Goal: Information Seeking & Learning: Learn about a topic

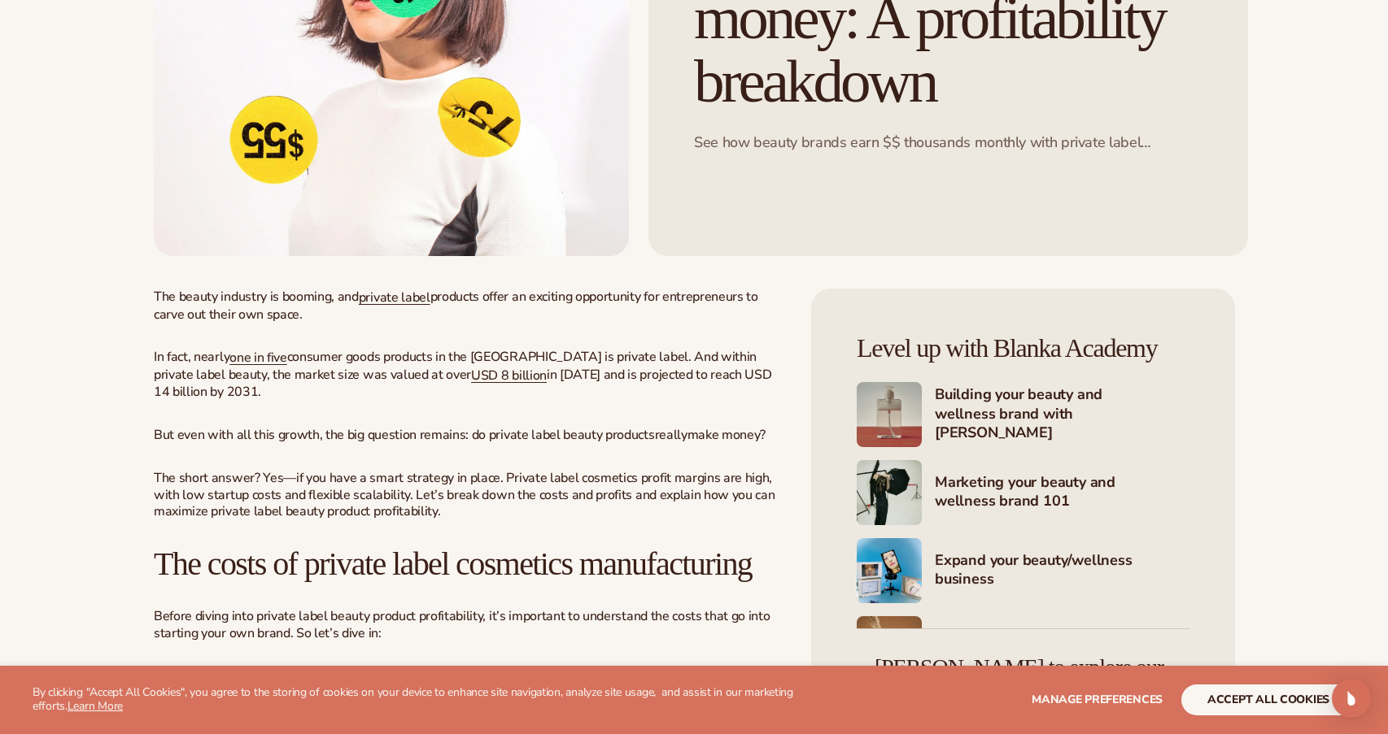
scroll to position [570, 0]
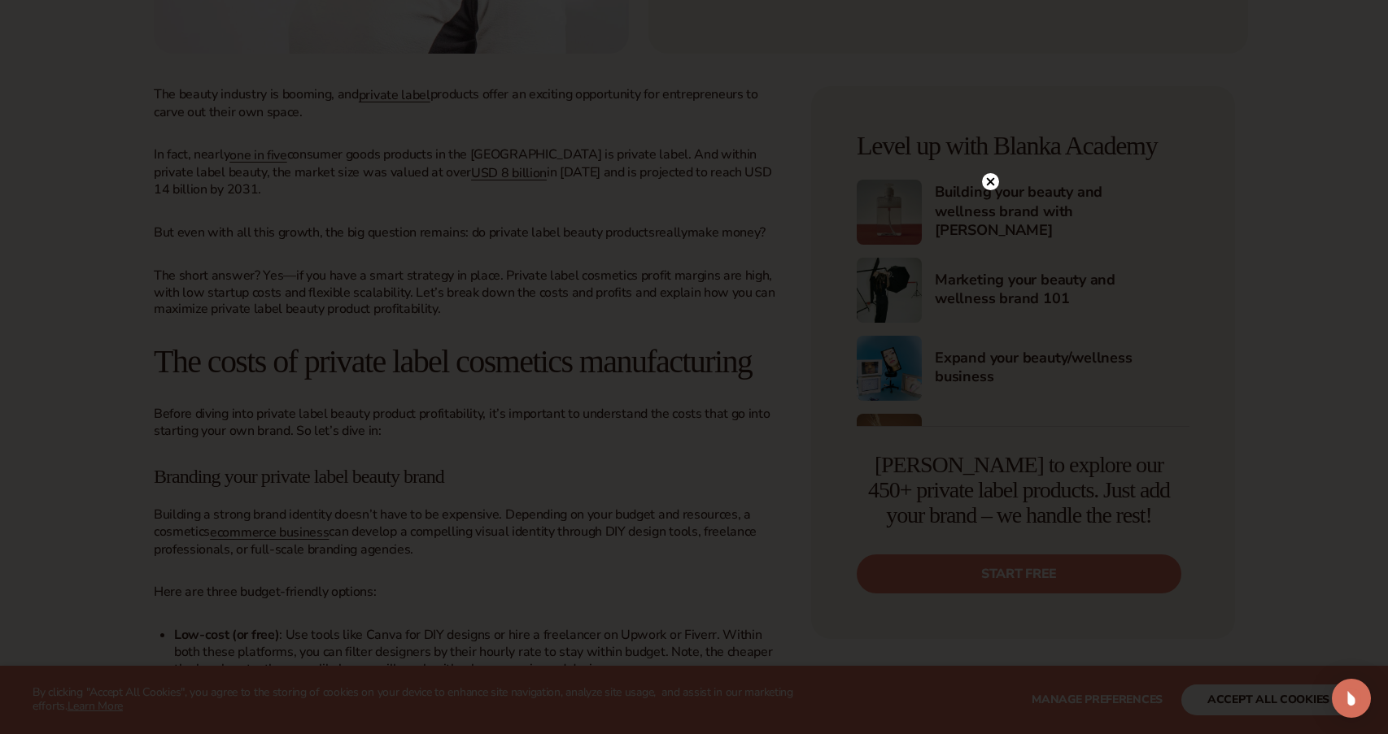
click at [994, 185] on circle at bounding box center [990, 181] width 17 height 17
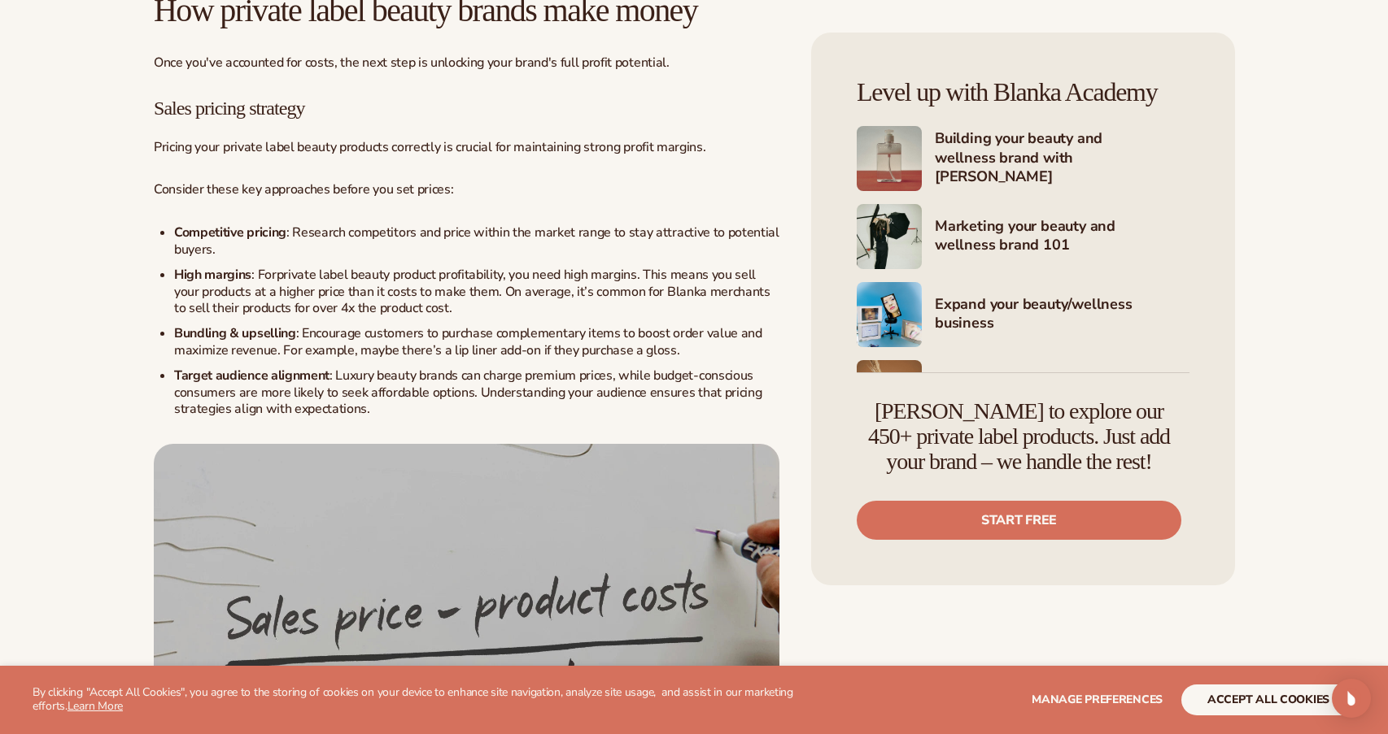
scroll to position [2701, 0]
drag, startPoint x: 325, startPoint y: 387, endPoint x: 447, endPoint y: 386, distance: 122.8
click at [447, 316] on li "High margins : For private label beauty product profitability, you need high ma…" at bounding box center [476, 290] width 605 height 50
copy span "4x the product cost."
